Goal: Navigation & Orientation: Find specific page/section

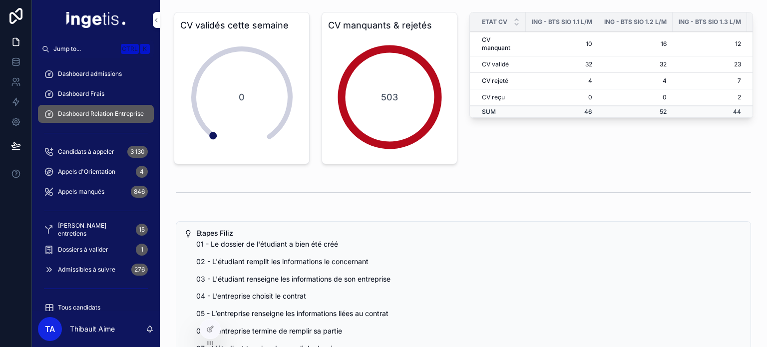
click at [108, 249] on span "Dossiers à valider" at bounding box center [83, 250] width 50 height 8
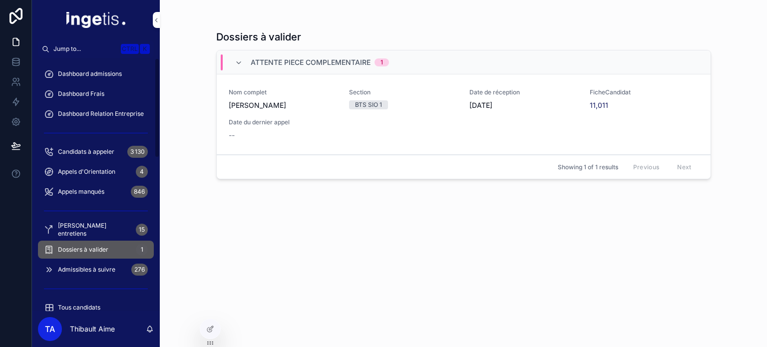
click at [91, 69] on div "Dashboard admissions" at bounding box center [96, 74] width 104 height 16
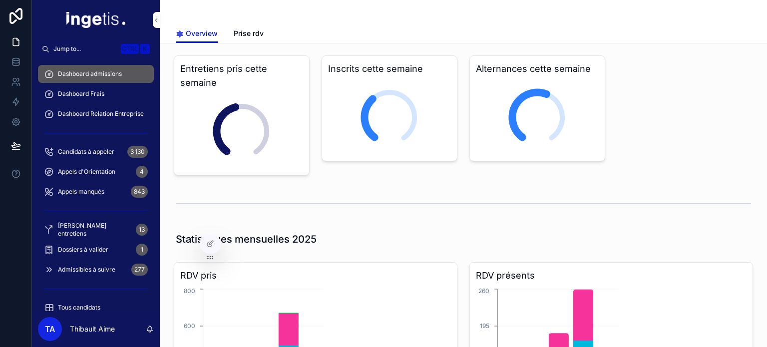
drag, startPoint x: 277, startPoint y: 14, endPoint x: 130, endPoint y: 31, distance: 147.8
click at [463, 55] on div "Alternances cette semaine 4" at bounding box center [537, 115] width 148 height 128
